Goal: Task Accomplishment & Management: Manage account settings

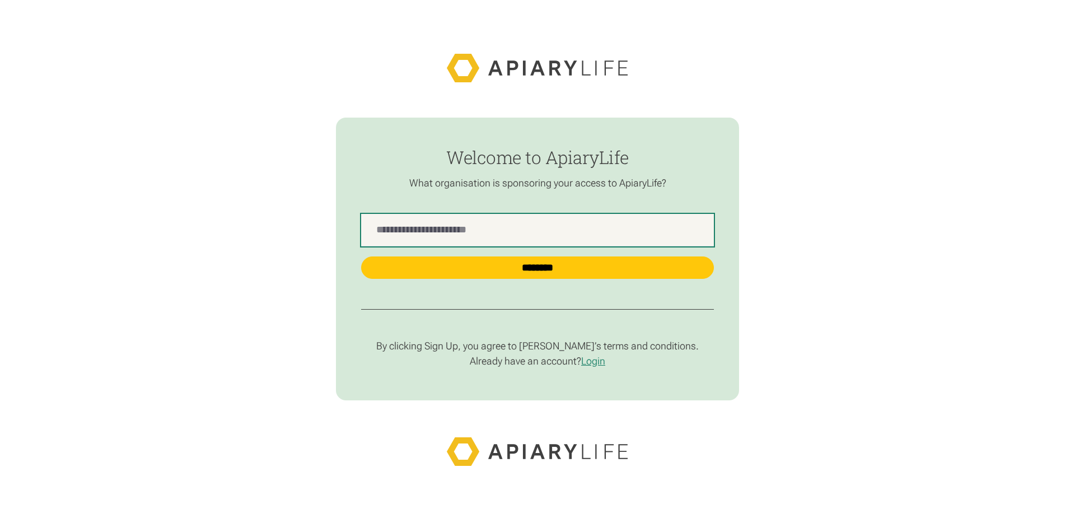
click at [450, 242] on Name "find-employer" at bounding box center [537, 230] width 353 height 33
type Name "*"
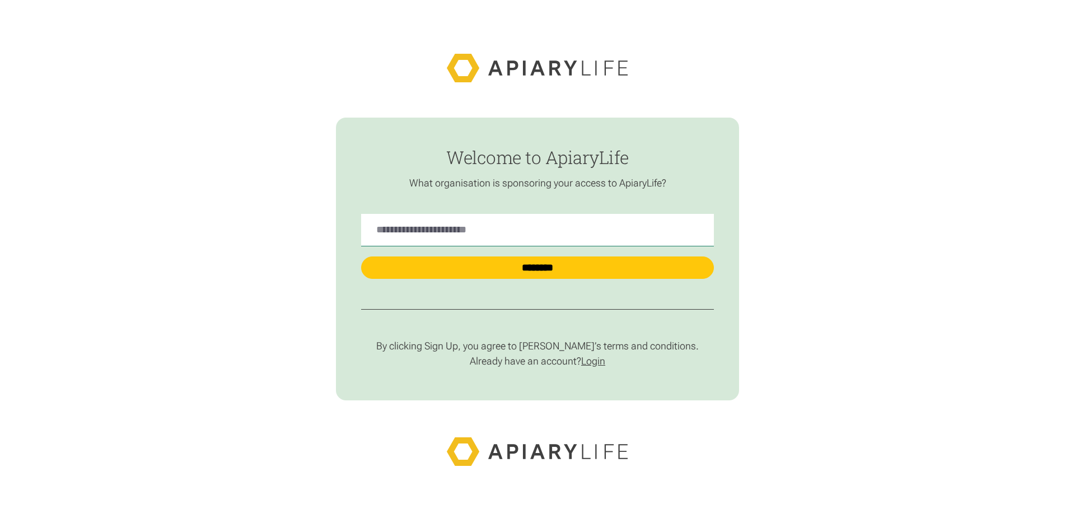
click at [602, 356] on link "Login" at bounding box center [593, 361] width 24 height 12
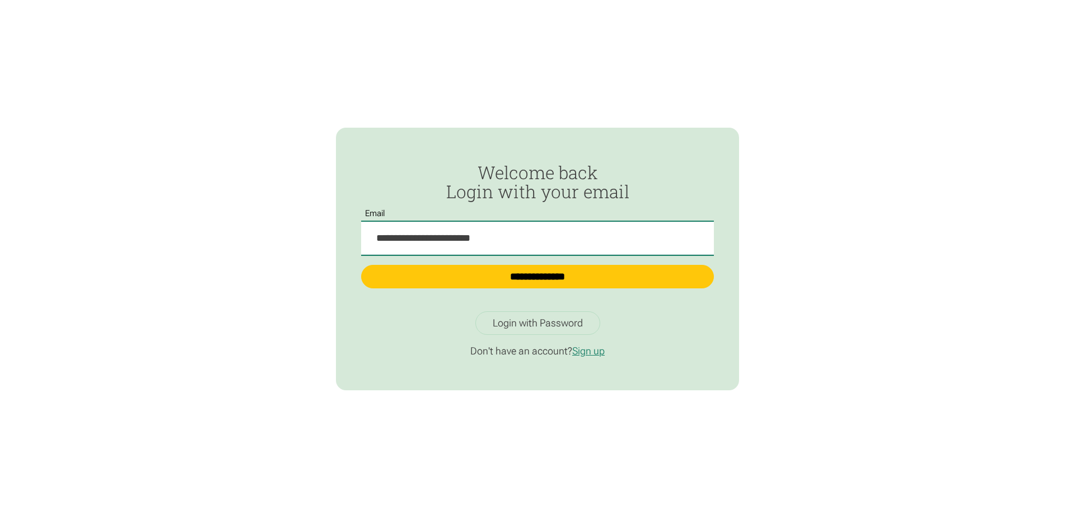
type input "**********"
click at [361, 265] on input "**********" at bounding box center [537, 277] width 353 height 24
type input "**********"
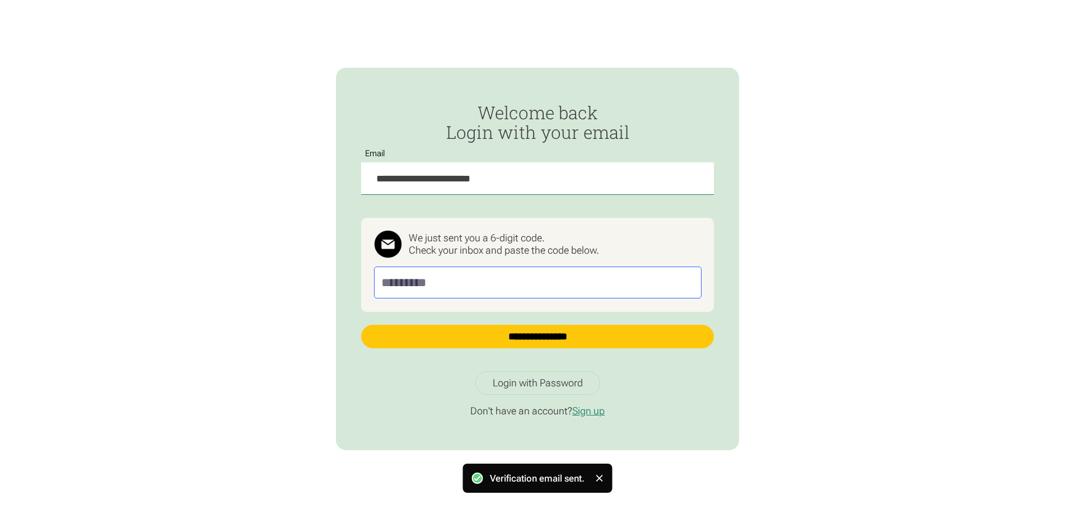
click at [559, 271] on input "Passwordless Login" at bounding box center [538, 282] width 328 height 31
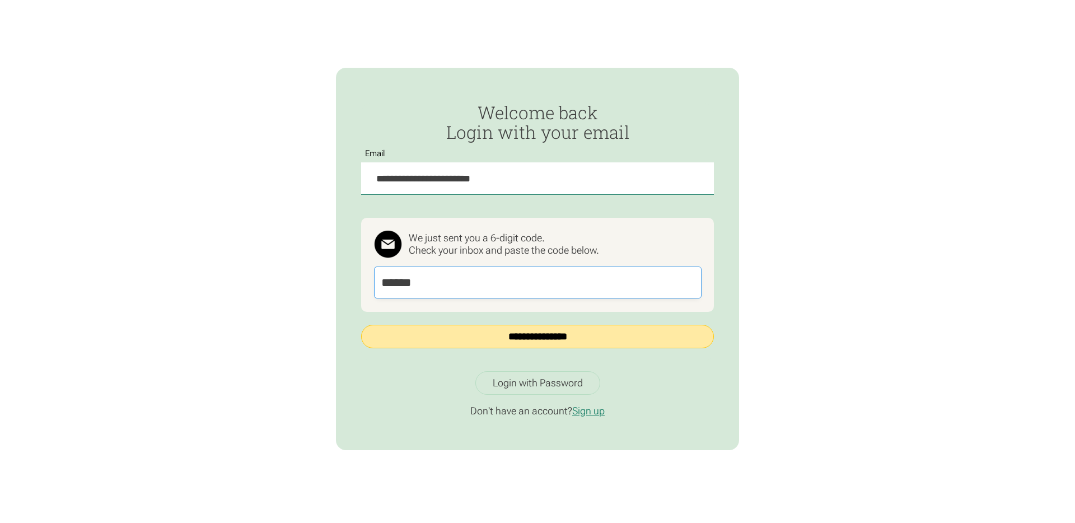
type input "******"
click at [590, 330] on input "**********" at bounding box center [537, 337] width 353 height 24
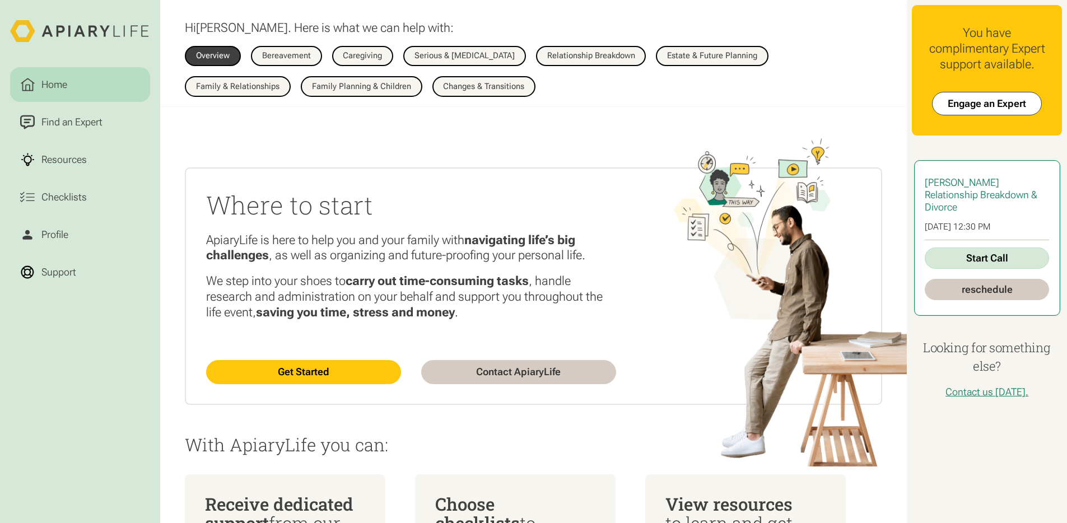
click at [967, 203] on div "Relationship Breakdown & Divorce" at bounding box center [987, 201] width 124 height 25
click at [999, 203] on div "Relationship Breakdown & Divorce" at bounding box center [987, 201] width 124 height 25
click at [987, 205] on div "Relationship Breakdown & Divorce" at bounding box center [987, 201] width 124 height 25
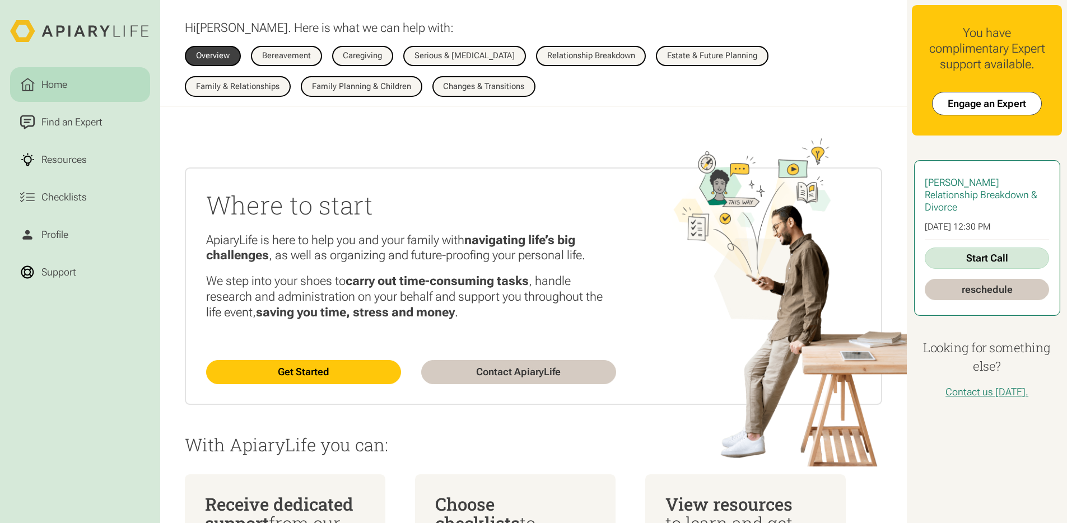
click at [987, 205] on div "Relationship Breakdown & Divorce" at bounding box center [987, 201] width 124 height 25
click at [1010, 206] on div "Relationship Breakdown & Divorce" at bounding box center [987, 201] width 124 height 25
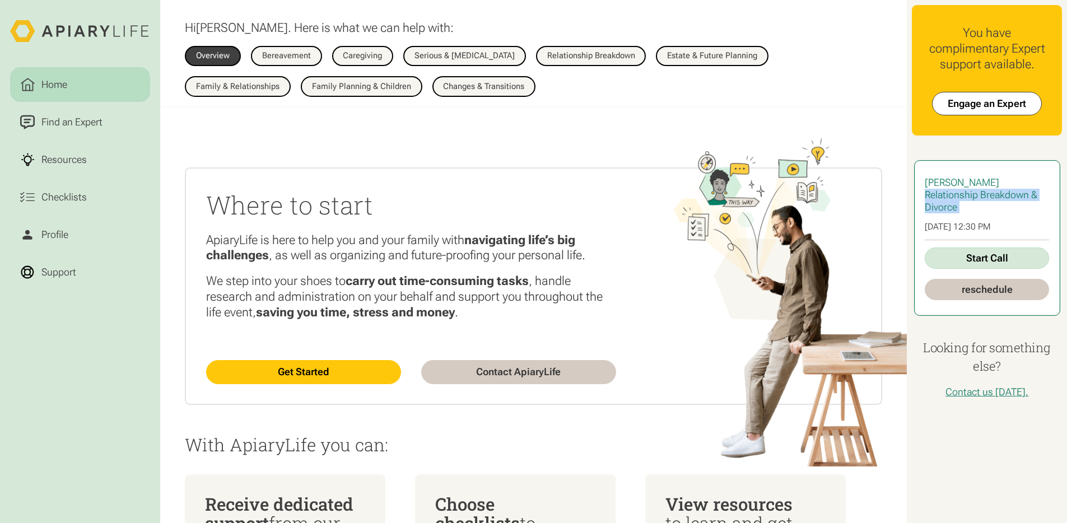
click at [1012, 204] on div "Relationship Breakdown & Divorce" at bounding box center [987, 201] width 124 height 25
click at [984, 228] on div "Thu, 08/21/2025, 12:30 PM" at bounding box center [987, 226] width 124 height 11
click at [993, 226] on div "Thu, 08/21/2025, 12:30 PM" at bounding box center [987, 226] width 124 height 11
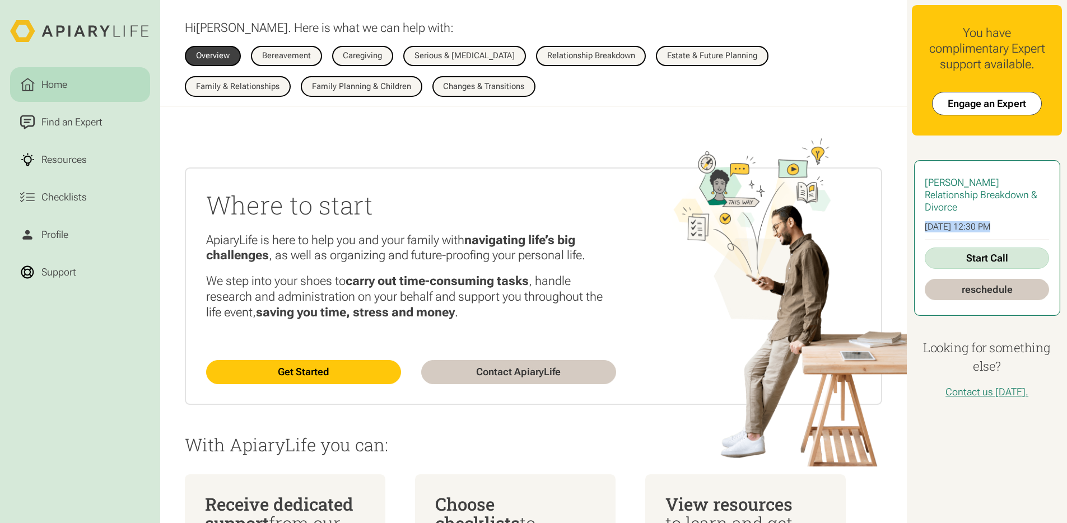
click at [993, 226] on div "Thu, 08/21/2025, 12:30 PM" at bounding box center [987, 226] width 124 height 11
click at [994, 227] on div "Thu, 08/21/2025, 12:30 PM" at bounding box center [987, 226] width 124 height 11
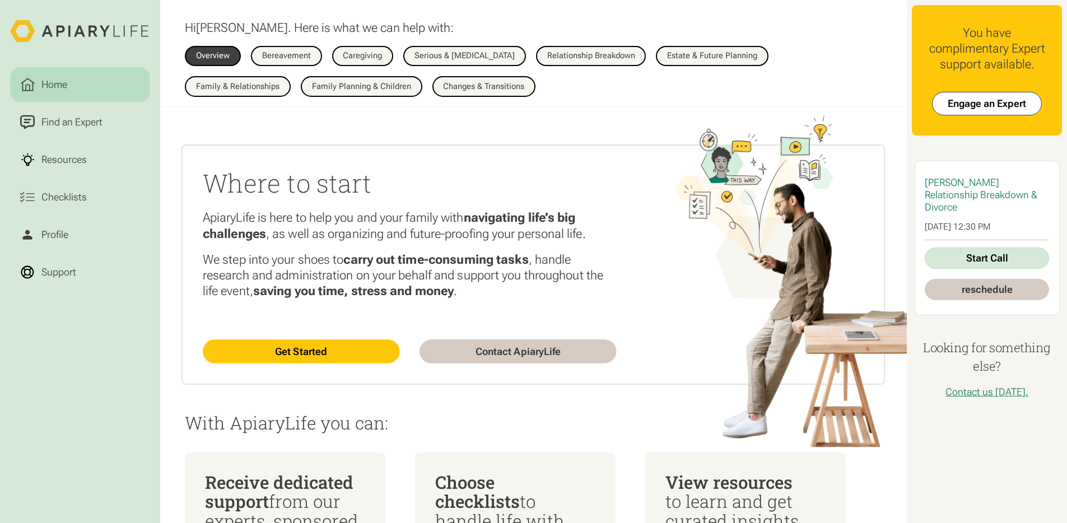
scroll to position [38, 0]
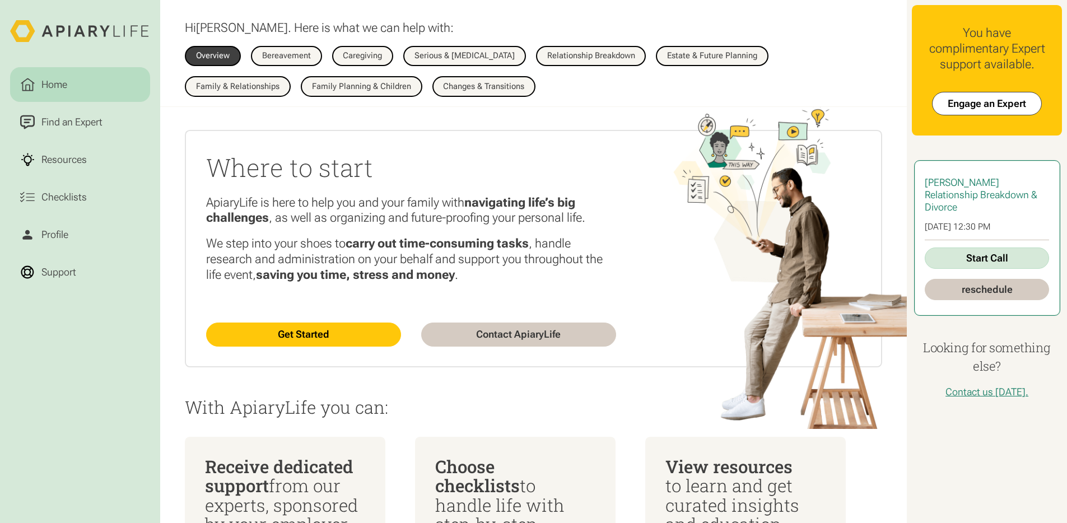
click at [1000, 218] on div "Maria Aylward Relationship Breakdown & Divorce Thu, 08/21/2025, 12:30 PM Start …" at bounding box center [987, 238] width 144 height 154
click at [1002, 221] on div "Maria Aylward Relationship Breakdown & Divorce Thu, 08/21/2025, 12:30 PM Start …" at bounding box center [987, 238] width 144 height 154
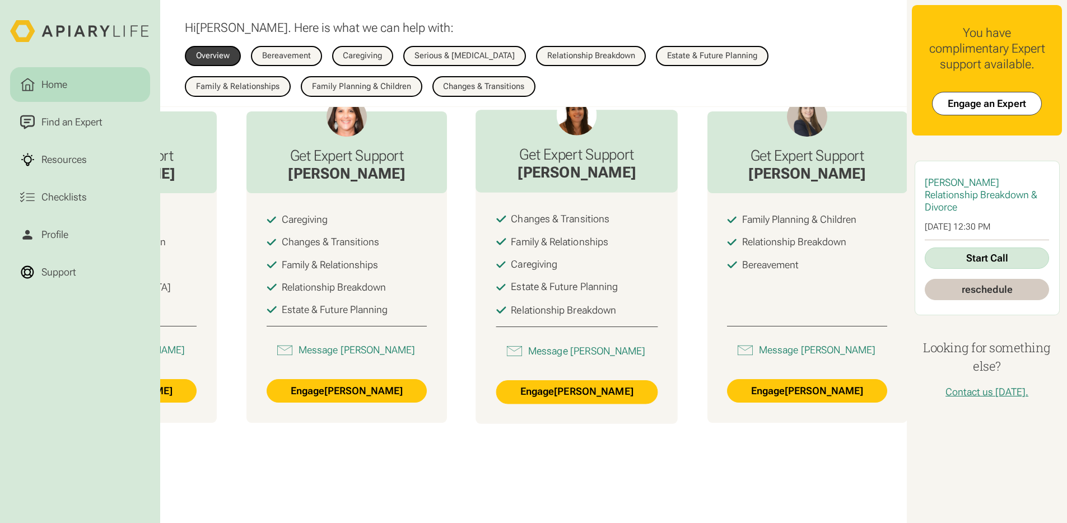
scroll to position [747, 0]
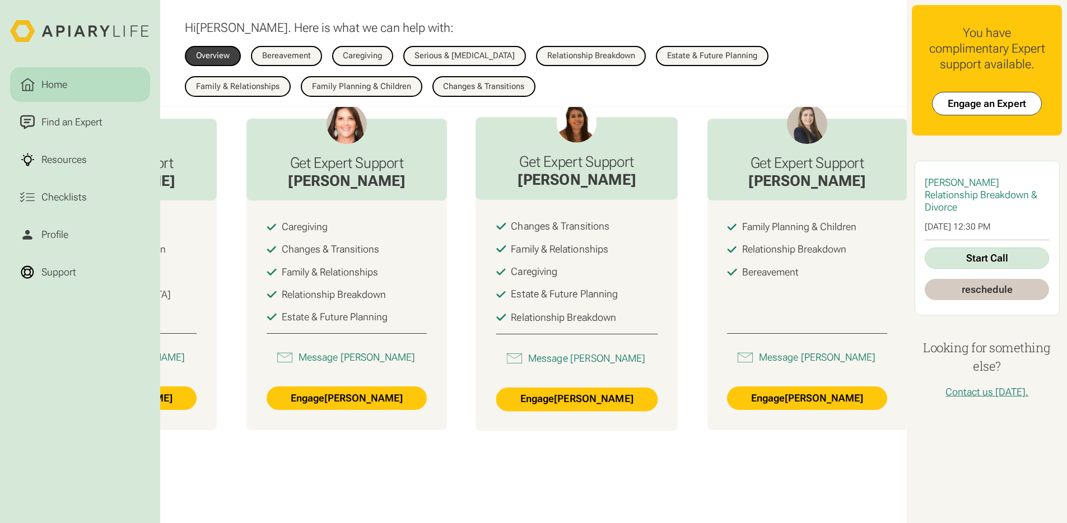
click at [590, 301] on div "Estate & Future Planning" at bounding box center [564, 294] width 107 height 13
click at [591, 253] on div "Family & Relationships" at bounding box center [559, 249] width 97 height 13
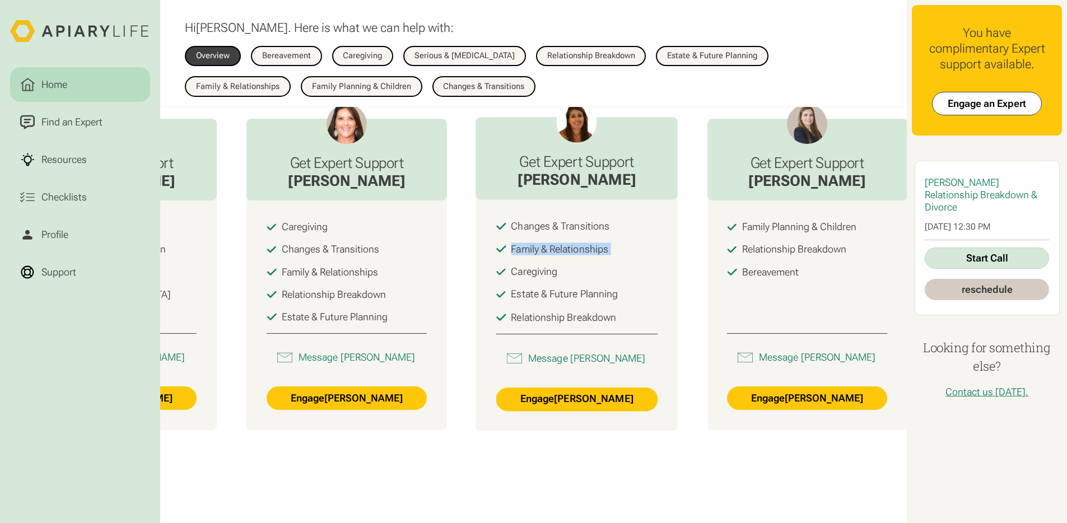
click at [591, 253] on div "Family & Relationships" at bounding box center [559, 249] width 97 height 13
click at [607, 301] on div "Estate & Future Planning" at bounding box center [564, 294] width 107 height 13
click at [613, 301] on div "Estate & Future Planning" at bounding box center [564, 294] width 107 height 13
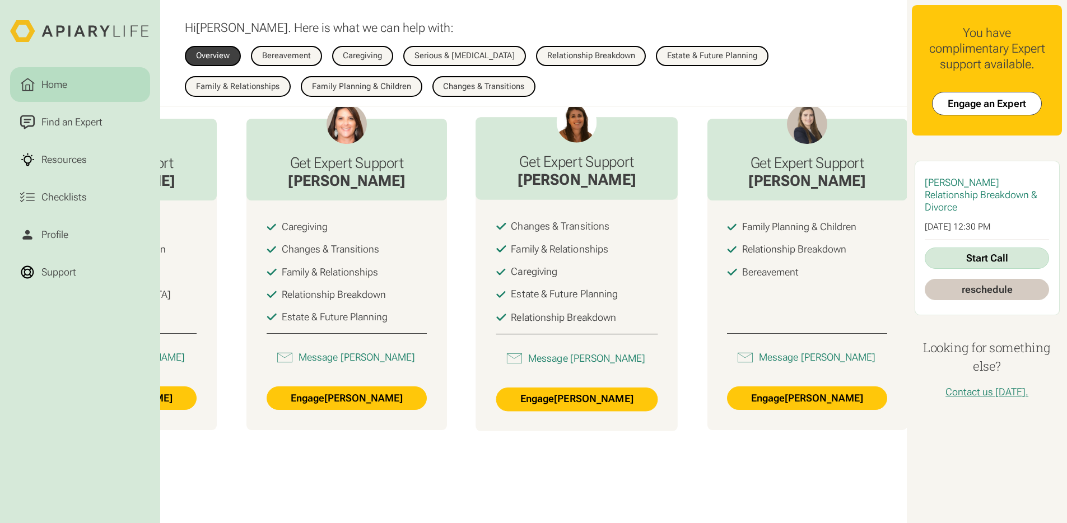
click at [622, 324] on div "Relationship Breakdown" at bounding box center [577, 317] width 162 height 13
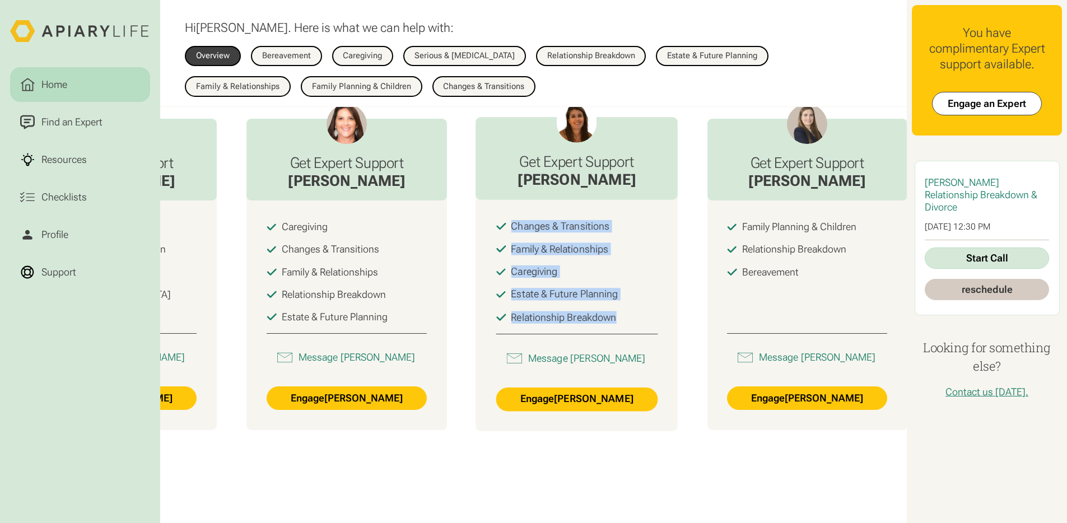
drag, startPoint x: 510, startPoint y: 233, endPoint x: 615, endPoint y: 335, distance: 146.5
click at [615, 334] on div "Changes & Transitions Family & Relationships Caregiving Estate & Future Plannin…" at bounding box center [577, 277] width 162 height 114
click at [617, 324] on div "Relationship Breakdown" at bounding box center [577, 317] width 162 height 13
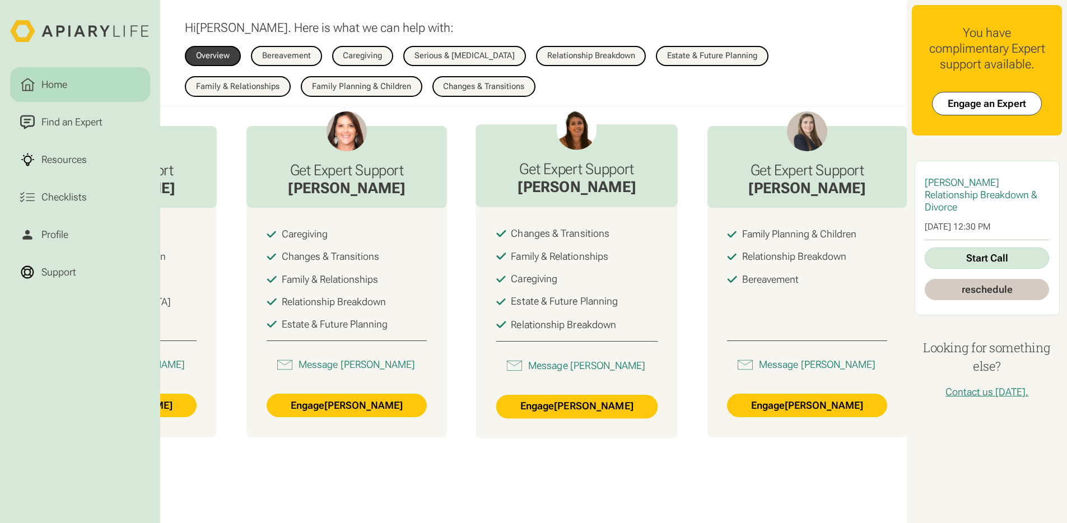
scroll to position [726, 0]
